Goal: Task Accomplishment & Management: Use online tool/utility

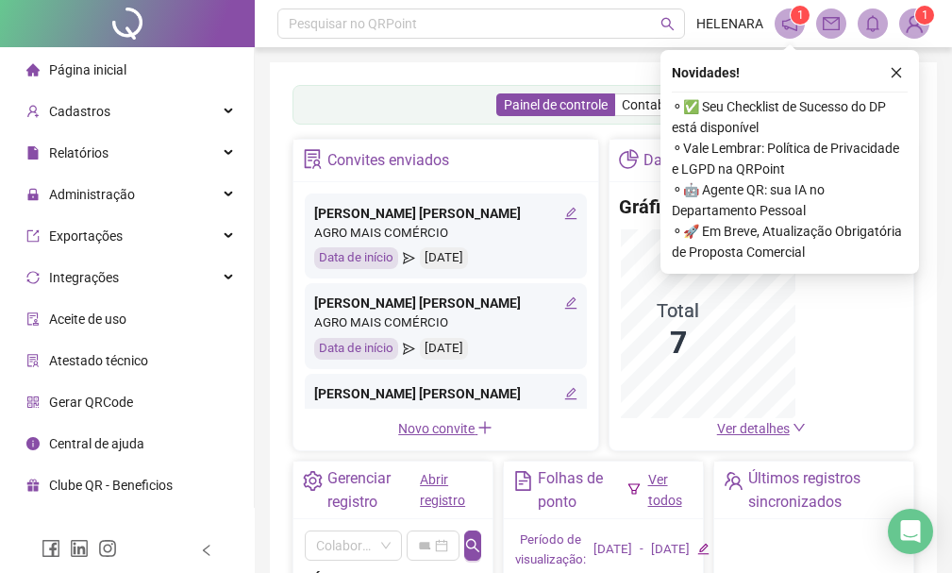
click at [908, 57] on div "Novidades ! ⚬ ✅ Seu Checklist de Sucesso do DP está disponível ⚬ Vale Lembrar: …" at bounding box center [790, 162] width 259 height 224
click at [875, 67] on div "Novidades !" at bounding box center [790, 72] width 236 height 23
click at [906, 76] on button "button" at bounding box center [896, 72] width 23 height 23
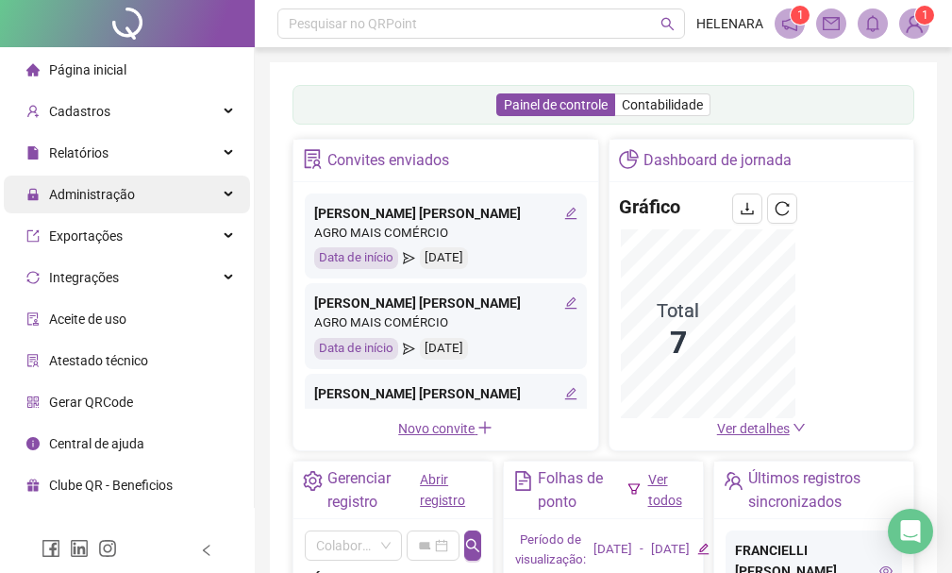
click at [157, 191] on div "Administração" at bounding box center [127, 195] width 246 height 38
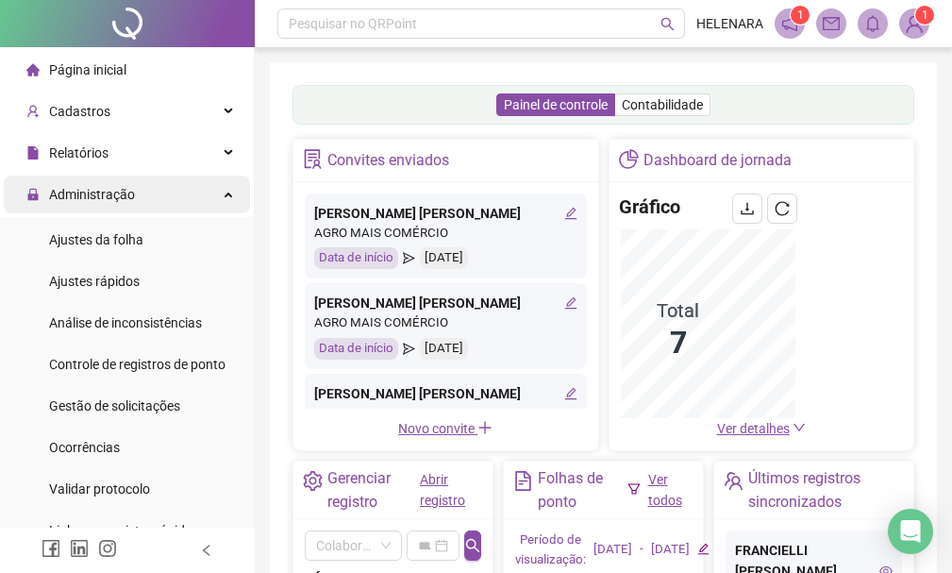
click at [169, 199] on div "Administração" at bounding box center [127, 195] width 246 height 38
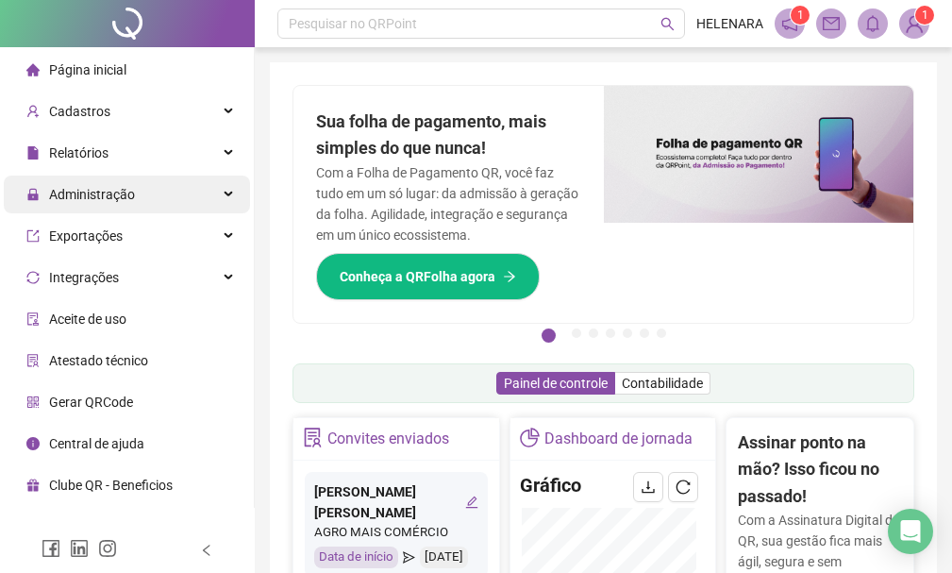
click at [164, 199] on div "Administração" at bounding box center [127, 195] width 246 height 38
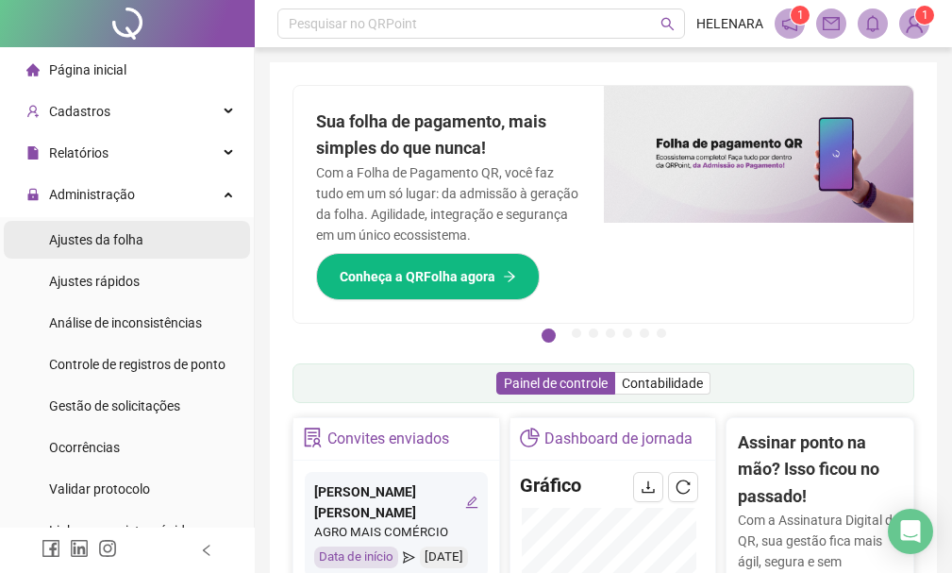
click at [165, 244] on li "Ajustes da folha" at bounding box center [127, 240] width 246 height 38
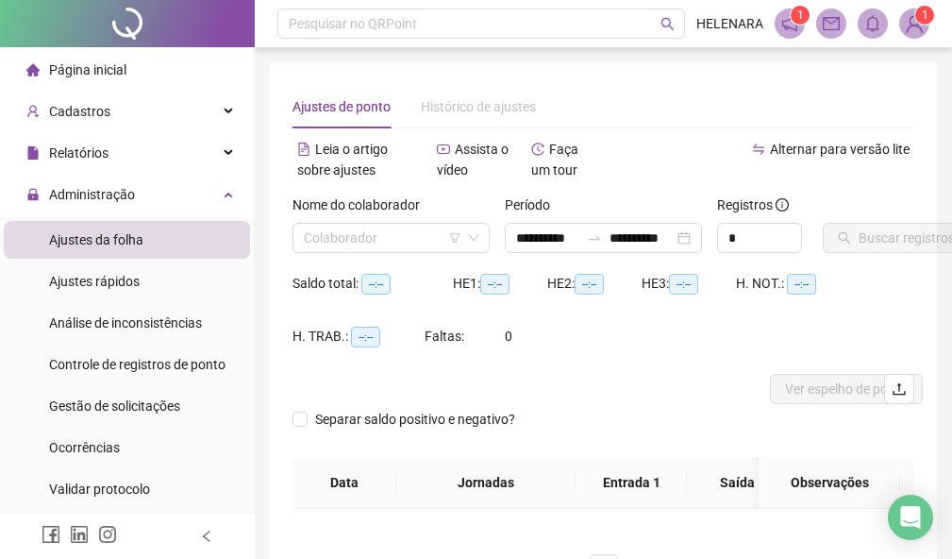
type input "**********"
click at [406, 244] on input "search" at bounding box center [383, 238] width 158 height 28
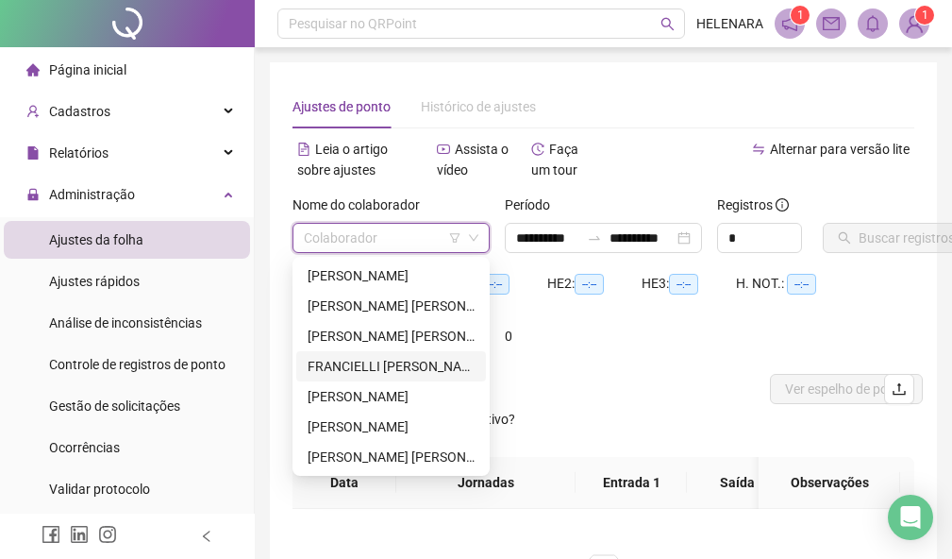
click at [425, 374] on div "FRANCIELLI [PERSON_NAME] [PERSON_NAME]" at bounding box center [391, 366] width 167 height 21
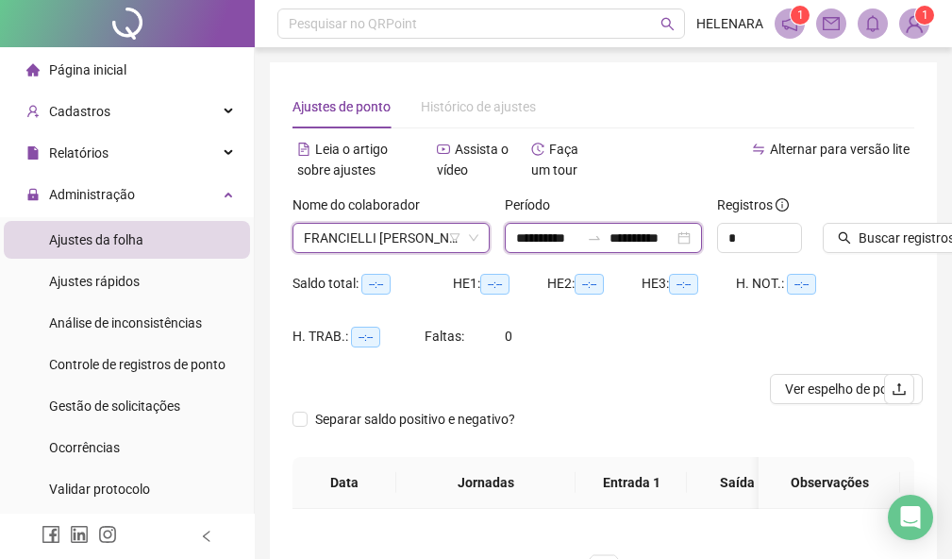
click at [549, 242] on input "**********" at bounding box center [547, 237] width 63 height 21
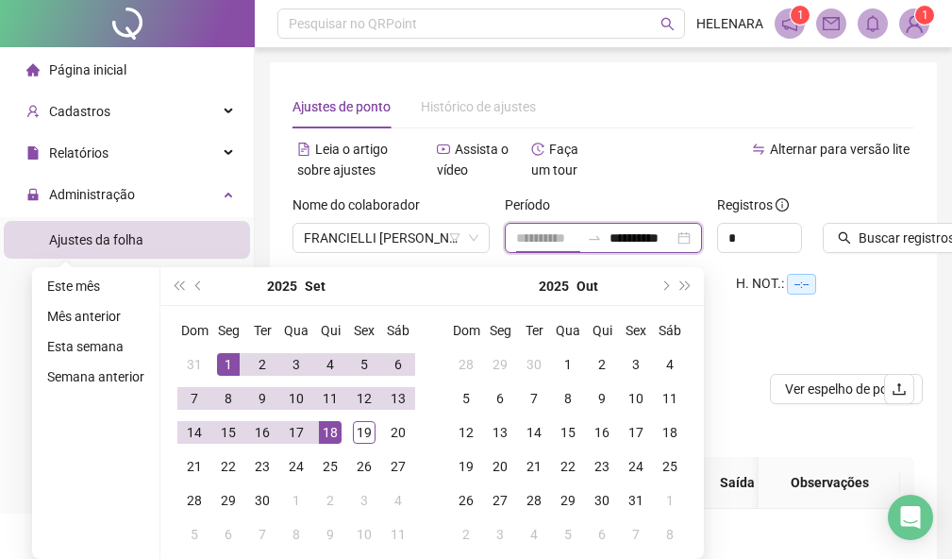
type input "**********"
click at [229, 356] on div "1" at bounding box center [228, 364] width 23 height 23
type input "**********"
click at [360, 438] on div "19" at bounding box center [364, 432] width 23 height 23
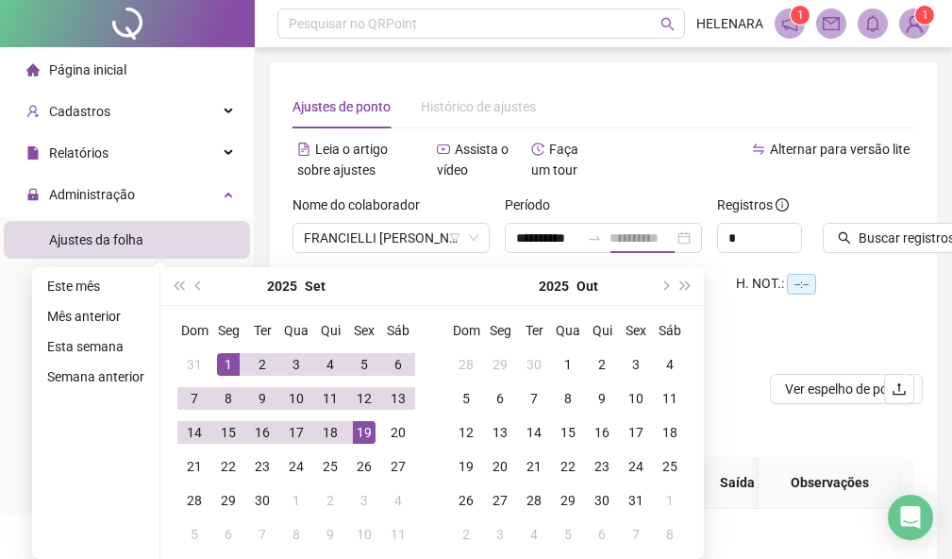
scroll to position [0, 0]
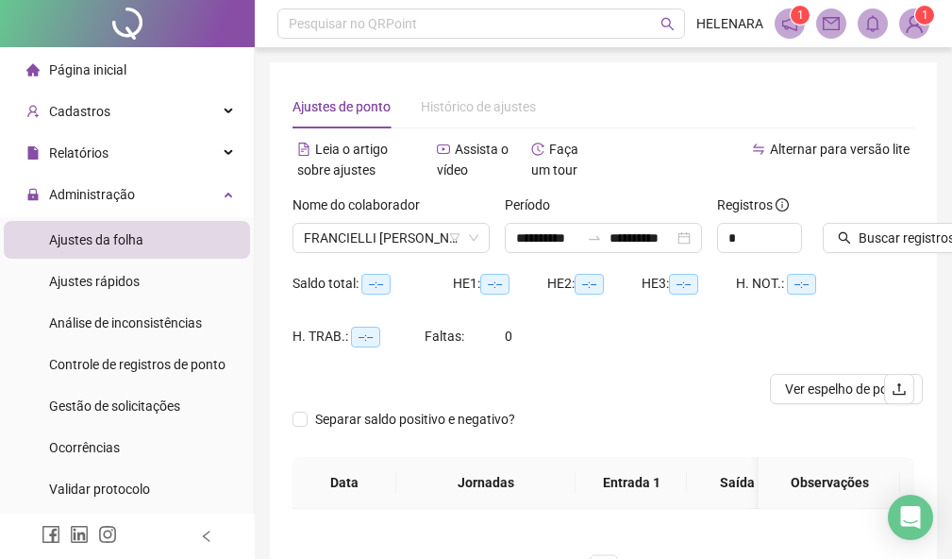
click at [849, 253] on div "Buscar registros" at bounding box center [868, 231] width 107 height 74
drag, startPoint x: 849, startPoint y: 251, endPoint x: 849, endPoint y: 232, distance: 18.9
click at [849, 232] on button "Buscar registros" at bounding box center [896, 238] width 147 height 30
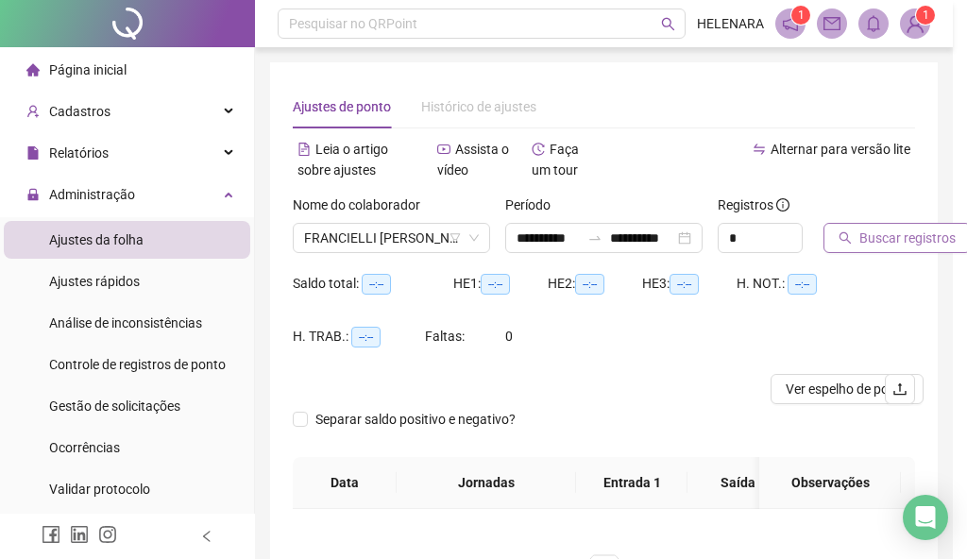
click at [849, 230] on div "Buscando registros Os registros de ponto estão sendo buscados... OK" at bounding box center [483, 279] width 967 height 559
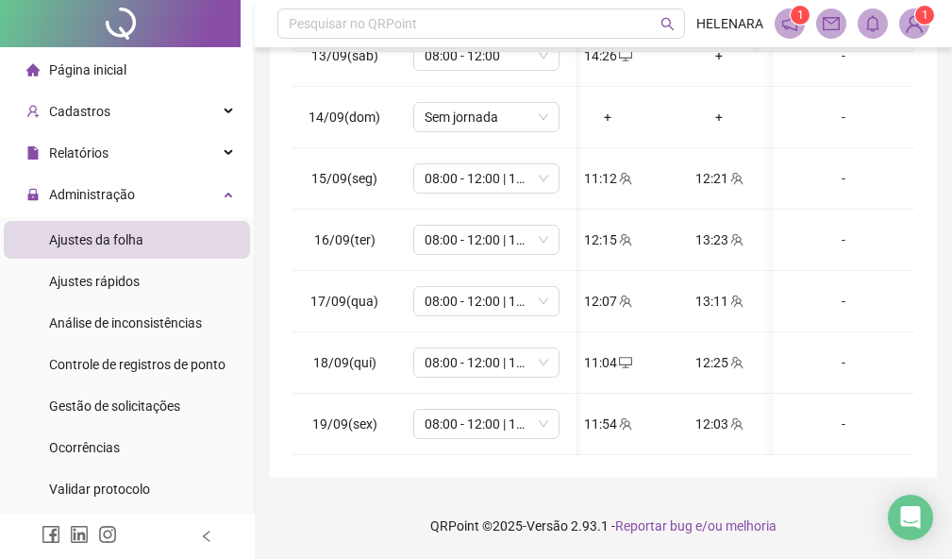
scroll to position [777, 73]
